Goal: Information Seeking & Learning: Learn about a topic

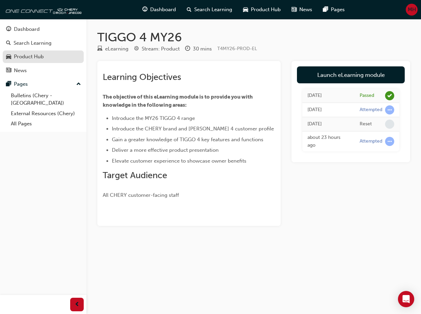
click at [42, 57] on div "Product Hub" at bounding box center [29, 57] width 30 height 8
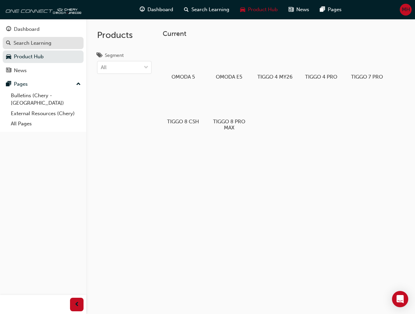
click at [39, 44] on div "Search Learning" at bounding box center [33, 43] width 38 height 8
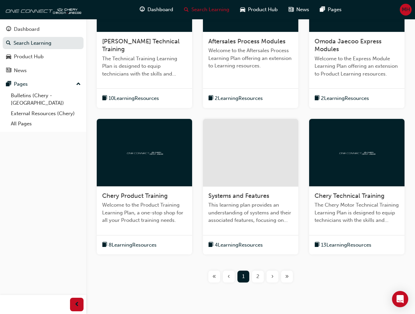
scroll to position [216, 0]
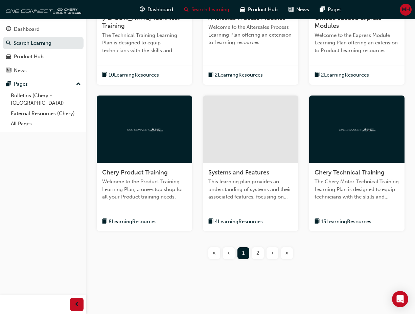
click at [289, 252] on span "»" at bounding box center [287, 253] width 4 height 8
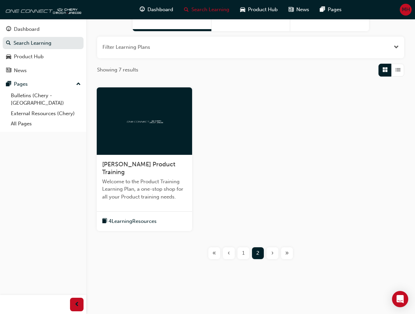
click at [228, 251] on div "‹" at bounding box center [229, 253] width 12 height 12
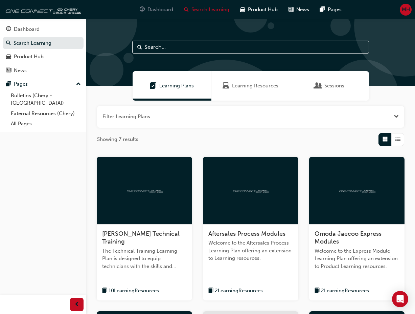
click at [154, 8] on span "Dashboard" at bounding box center [161, 10] width 26 height 8
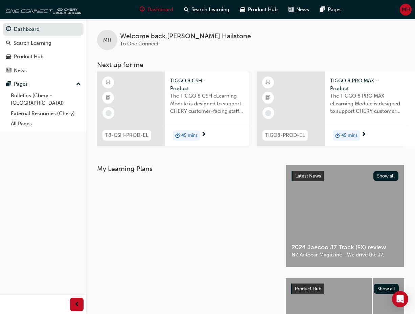
click at [189, 133] on span "45 mins" at bounding box center [189, 136] width 16 height 8
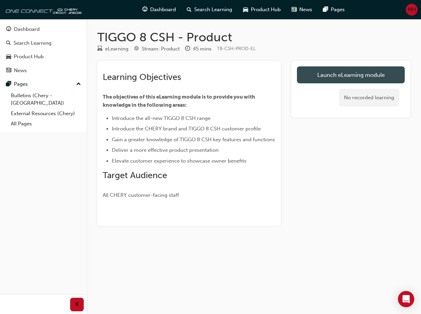
click at [347, 73] on link "Launch eLearning module" at bounding box center [351, 74] width 108 height 17
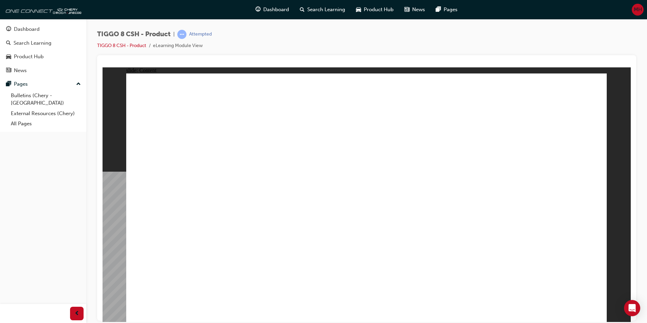
drag, startPoint x: 446, startPoint y: 140, endPoint x: 473, endPoint y: 139, distance: 26.4
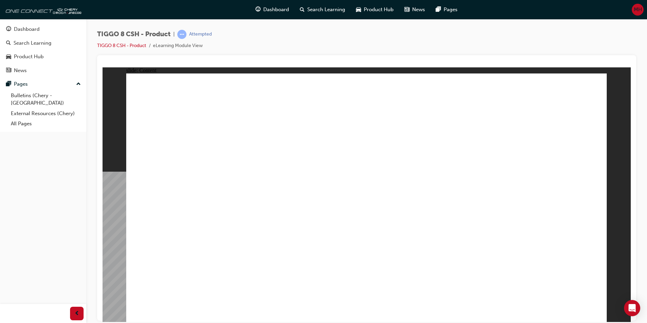
drag, startPoint x: 443, startPoint y: 230, endPoint x: 455, endPoint y: 229, distance: 12.5
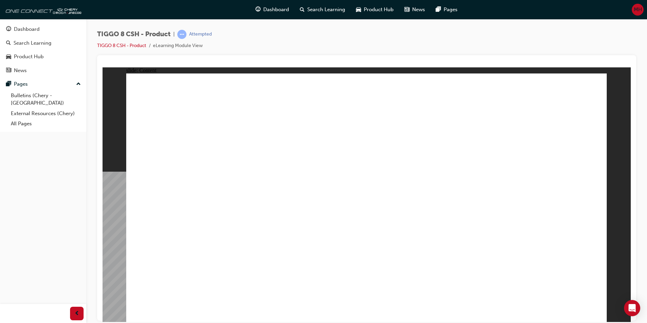
drag, startPoint x: 242, startPoint y: 285, endPoint x: 286, endPoint y: 283, distance: 44.4
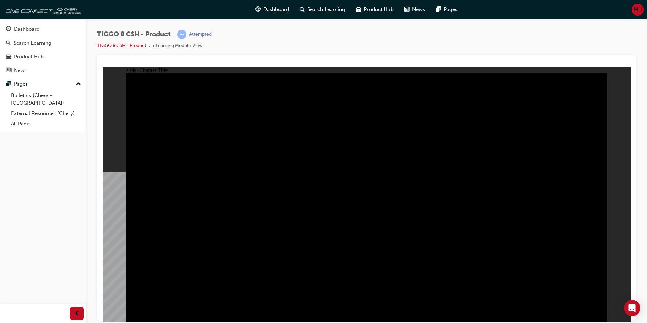
type input "23"
drag, startPoint x: 157, startPoint y: 103, endPoint x: 258, endPoint y: 102, distance: 100.9
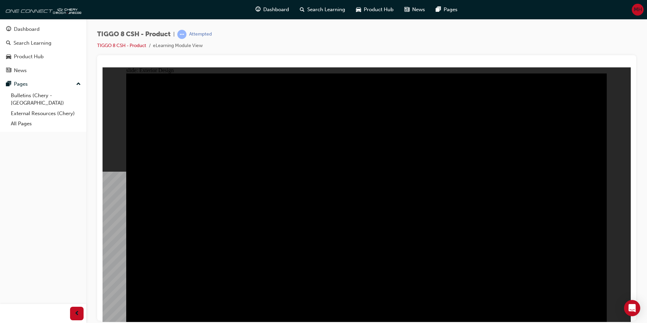
drag, startPoint x: 475, startPoint y: 199, endPoint x: 484, endPoint y: 191, distance: 11.8
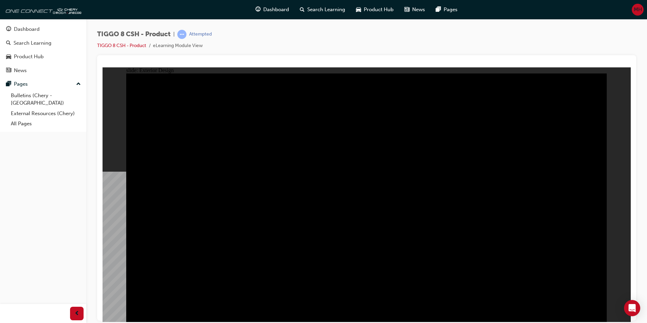
drag, startPoint x: 484, startPoint y: 226, endPoint x: 420, endPoint y: 188, distance: 74.2
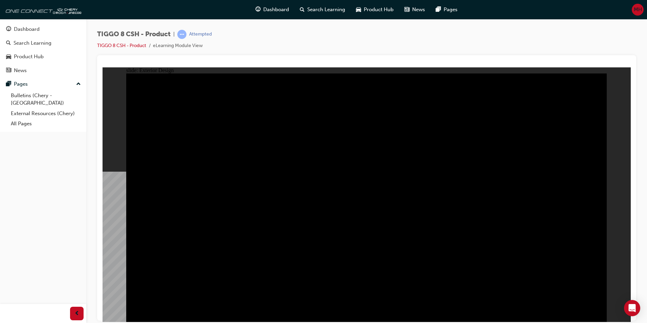
drag, startPoint x: 299, startPoint y: 256, endPoint x: 352, endPoint y: 251, distance: 53.4
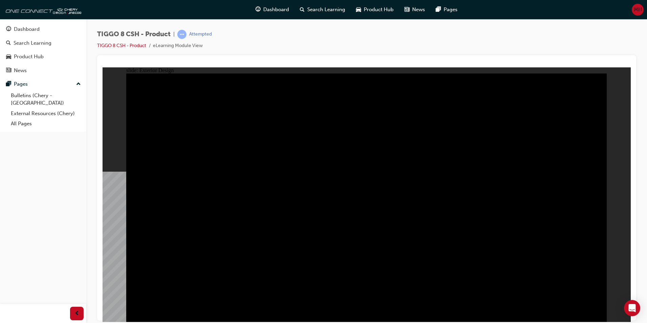
drag, startPoint x: 469, startPoint y: 182, endPoint x: 476, endPoint y: 177, distance: 8.3
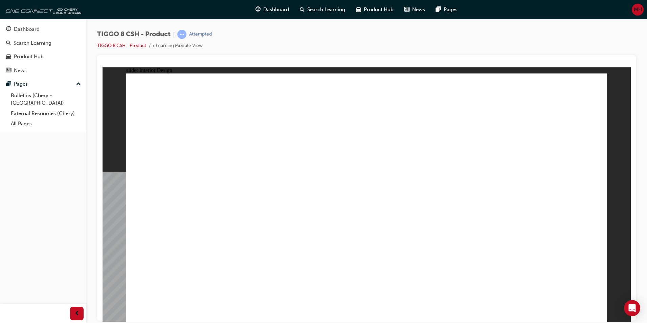
drag, startPoint x: 508, startPoint y: 310, endPoint x: 573, endPoint y: 310, distance: 65.4
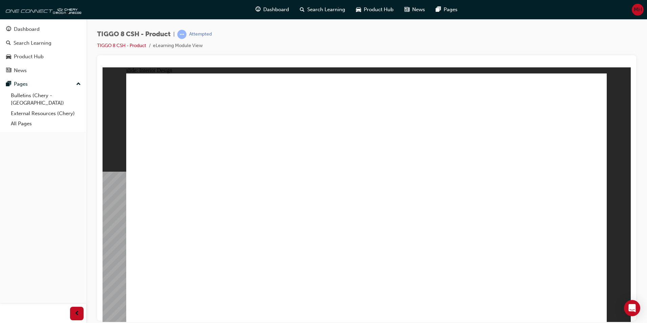
drag, startPoint x: 587, startPoint y: 310, endPoint x: 508, endPoint y: 313, distance: 78.9
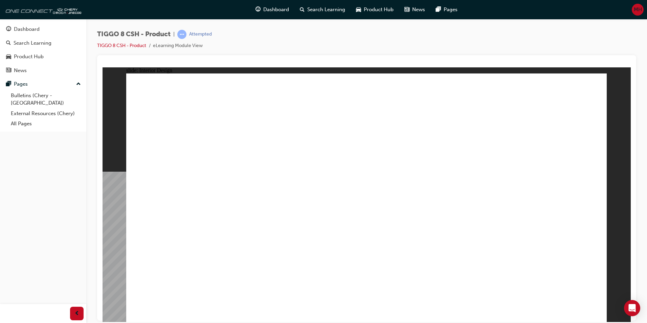
drag, startPoint x: 501, startPoint y: 311, endPoint x: 542, endPoint y: 310, distance: 41.0
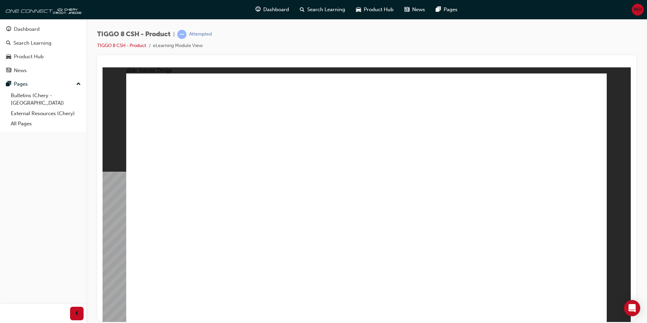
drag, startPoint x: 503, startPoint y: 310, endPoint x: 607, endPoint y: 310, distance: 104.3
click at [420, 310] on div "slide: Interior Design T18FL4360.jpg : 360 degree image interaction. free explo…" at bounding box center [367, 194] width 529 height 255
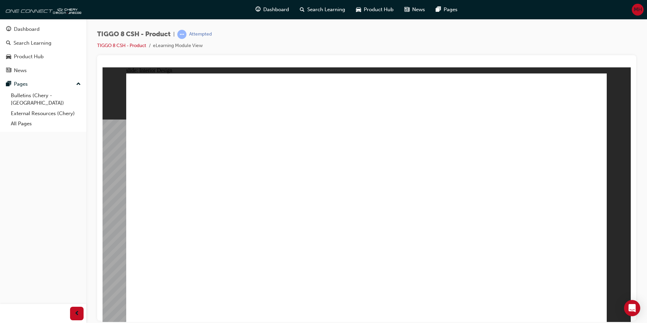
drag, startPoint x: 166, startPoint y: 284, endPoint x: 168, endPoint y: 281, distance: 3.6
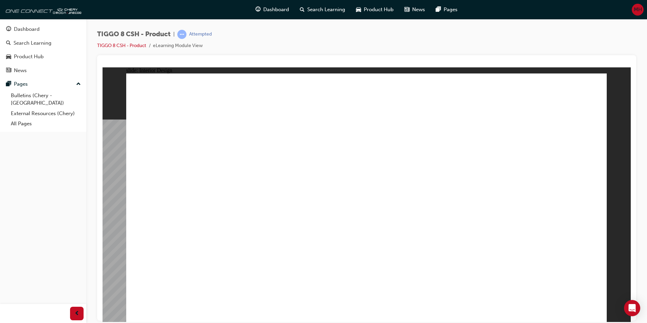
drag, startPoint x: 545, startPoint y: 310, endPoint x: 543, endPoint y: 318, distance: 8.0
click at [420, 314] on html "slide: Interior Design T18FL4360.jpg : 360 degree image interaction. free explo…" at bounding box center [367, 194] width 529 height 255
click at [103, 125] on html "slide: Interior Design T18FL4360.jpg : 360 degree image interaction. free explo…" at bounding box center [367, 194] width 529 height 255
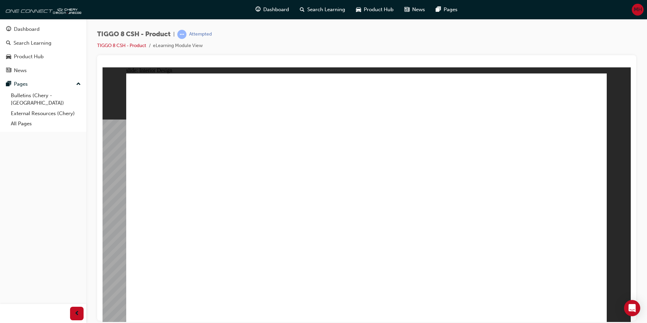
drag, startPoint x: 464, startPoint y: 207, endPoint x: 407, endPoint y: 204, distance: 57.0
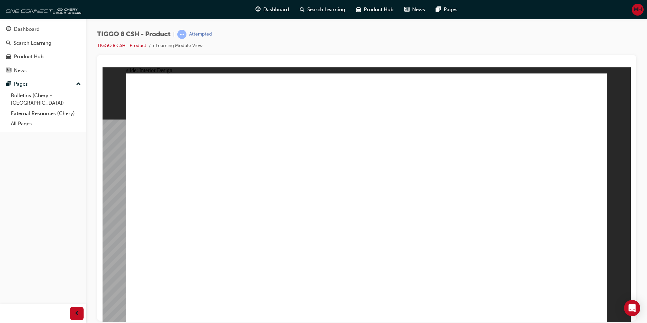
drag, startPoint x: 416, startPoint y: 206, endPoint x: 445, endPoint y: 180, distance: 38.6
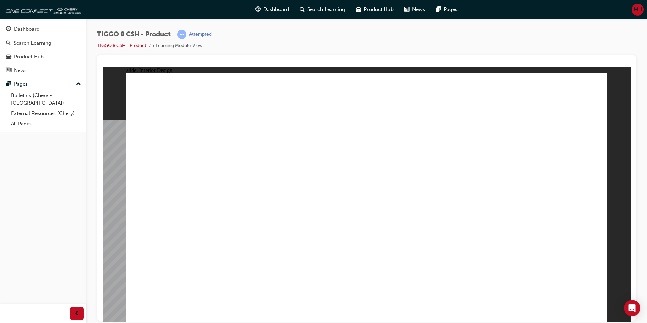
drag, startPoint x: 463, startPoint y: 148, endPoint x: 467, endPoint y: 142, distance: 6.8
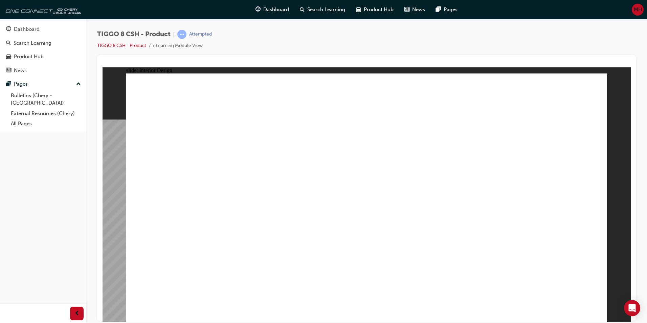
drag, startPoint x: 238, startPoint y: 145, endPoint x: 262, endPoint y: 138, distance: 25.1
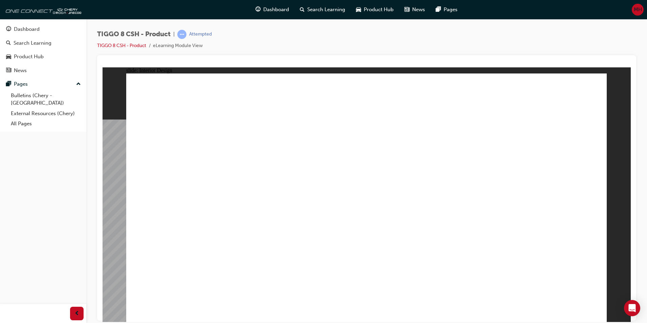
drag, startPoint x: 510, startPoint y: 278, endPoint x: 511, endPoint y: 248, distance: 30.2
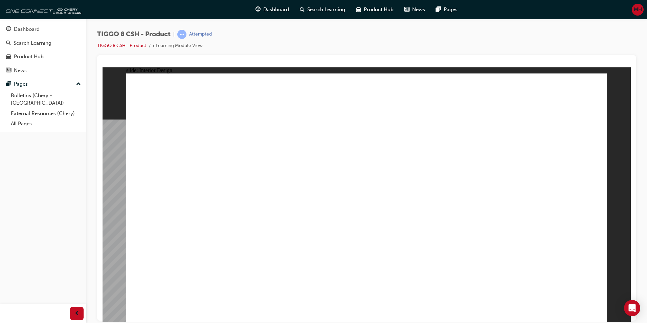
drag, startPoint x: 371, startPoint y: 275, endPoint x: 378, endPoint y: 270, distance: 8.3
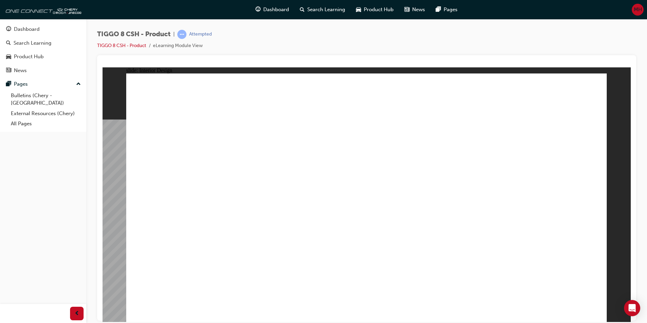
click at [420, 175] on html "slide: Interior Design 15.6'' Interactive Touch Screen Powered by a Qualcomm Sn…" at bounding box center [367, 194] width 529 height 255
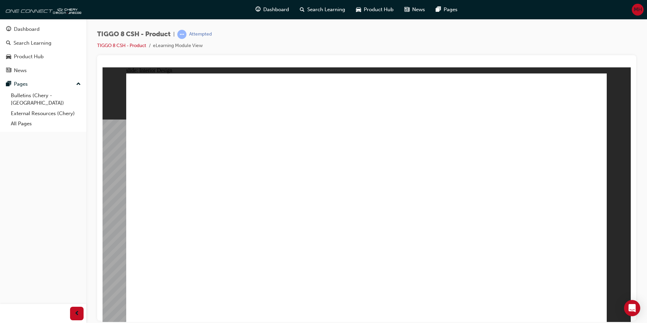
drag, startPoint x: 278, startPoint y: 163, endPoint x: 316, endPoint y: 166, distance: 38.7
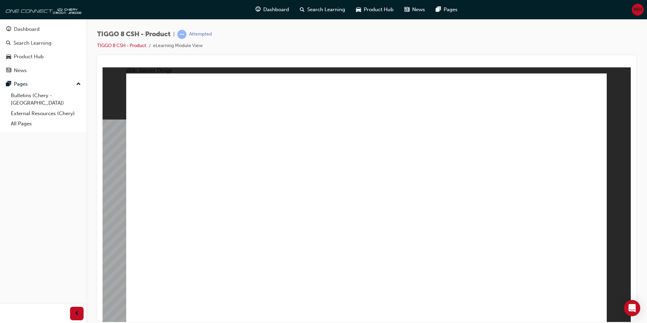
drag, startPoint x: 244, startPoint y: 166, endPoint x: 266, endPoint y: 151, distance: 26.8
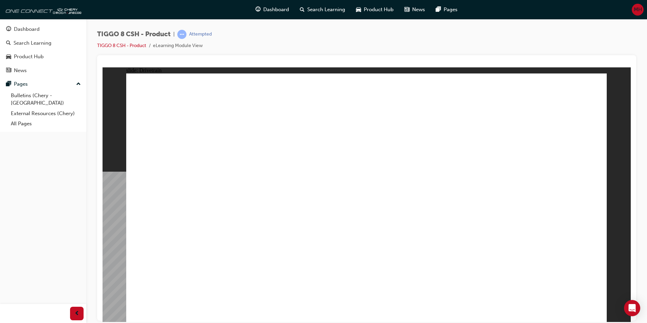
drag, startPoint x: 317, startPoint y: 253, endPoint x: 323, endPoint y: 236, distance: 17.8
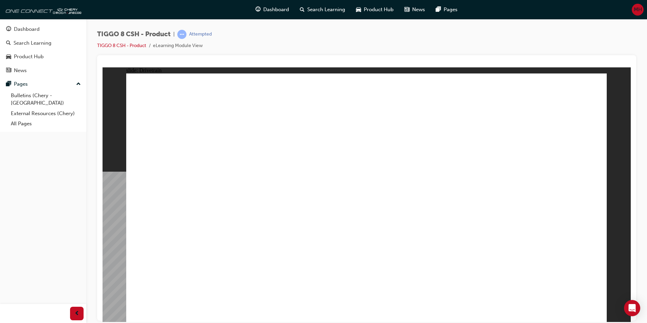
type input "24"
drag, startPoint x: 160, startPoint y: 185, endPoint x: 257, endPoint y: 186, distance: 96.8
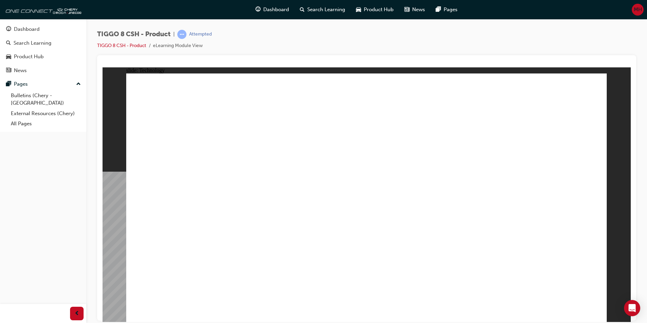
drag, startPoint x: 481, startPoint y: 207, endPoint x: 480, endPoint y: 265, distance: 58.9
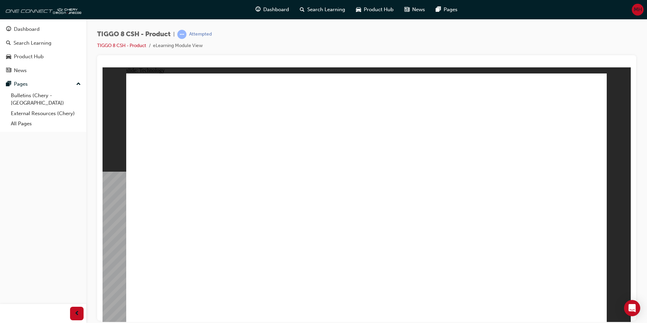
drag, startPoint x: 294, startPoint y: 134, endPoint x: 288, endPoint y: 234, distance: 100.8
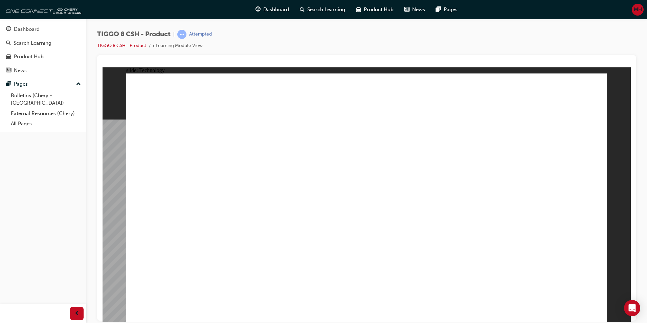
drag, startPoint x: 202, startPoint y: 251, endPoint x: 184, endPoint y: 248, distance: 18.8
drag, startPoint x: 181, startPoint y: 248, endPoint x: 216, endPoint y: 236, distance: 37.3
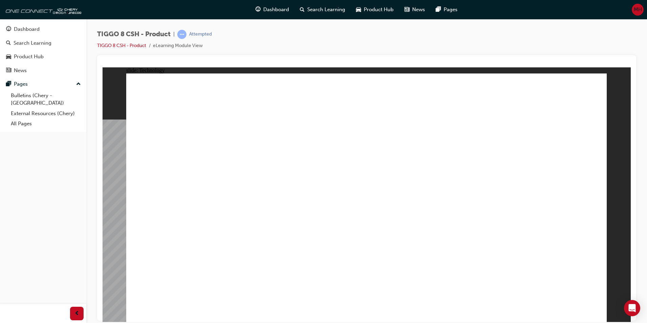
drag, startPoint x: 405, startPoint y: 176, endPoint x: 396, endPoint y: 248, distance: 71.6
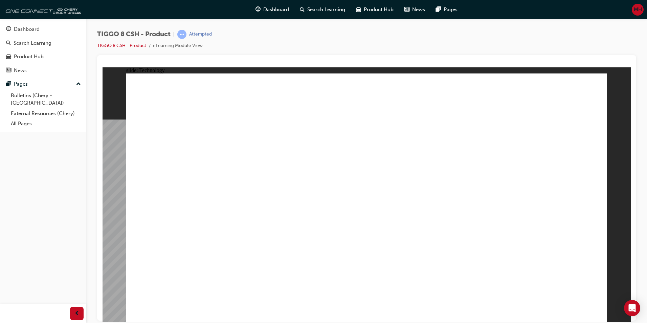
drag, startPoint x: 284, startPoint y: 123, endPoint x: 284, endPoint y: 216, distance: 92.4
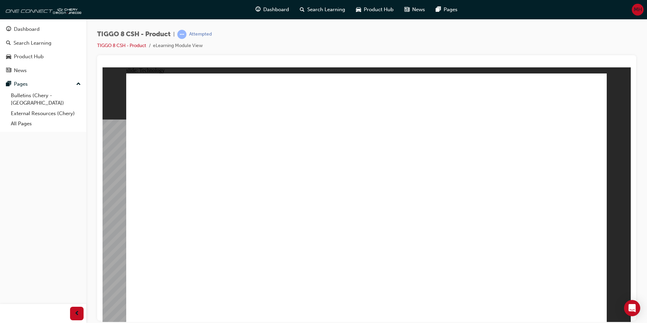
drag, startPoint x: 545, startPoint y: 282, endPoint x: 563, endPoint y: 282, distance: 17.9
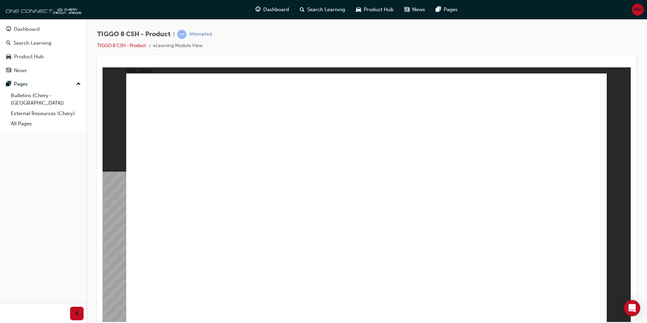
drag, startPoint x: 487, startPoint y: 175, endPoint x: 489, endPoint y: 188, distance: 13.1
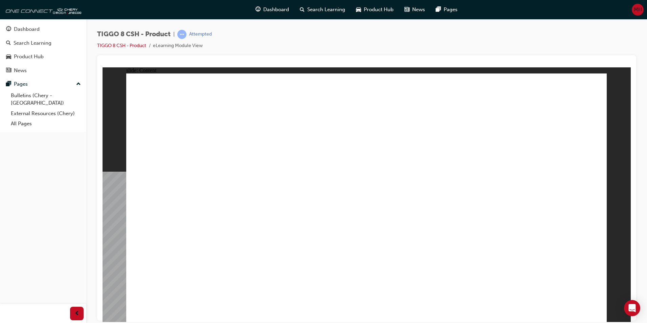
click at [420, 10] on span "MH" at bounding box center [638, 10] width 8 height 8
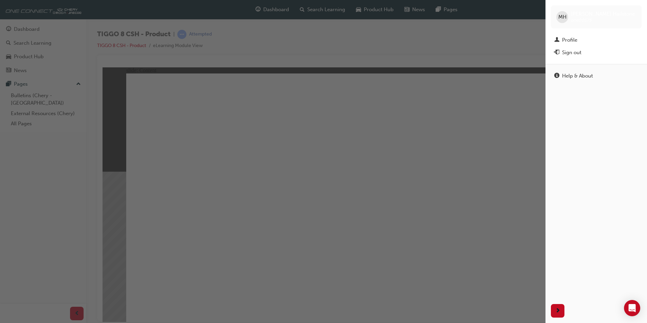
drag, startPoint x: 227, startPoint y: 157, endPoint x: 232, endPoint y: 148, distance: 10.6
click at [232, 148] on div "button" at bounding box center [273, 161] width 546 height 323
